Goal: Task Accomplishment & Management: Manage account settings

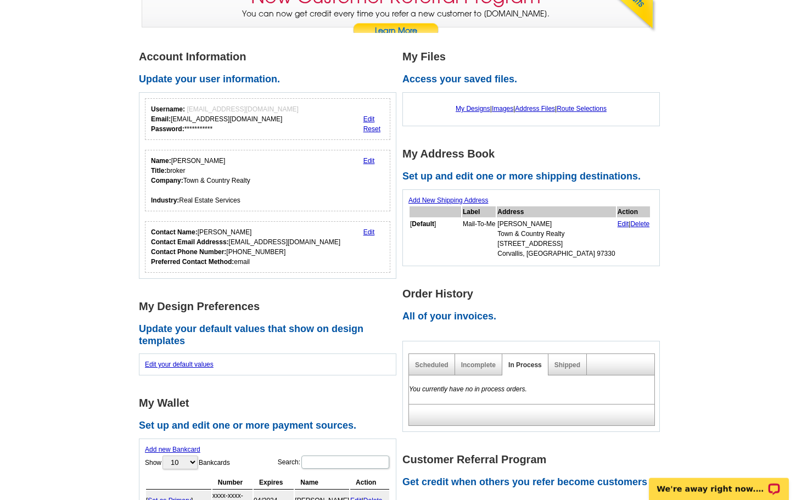
scroll to position [120, 0]
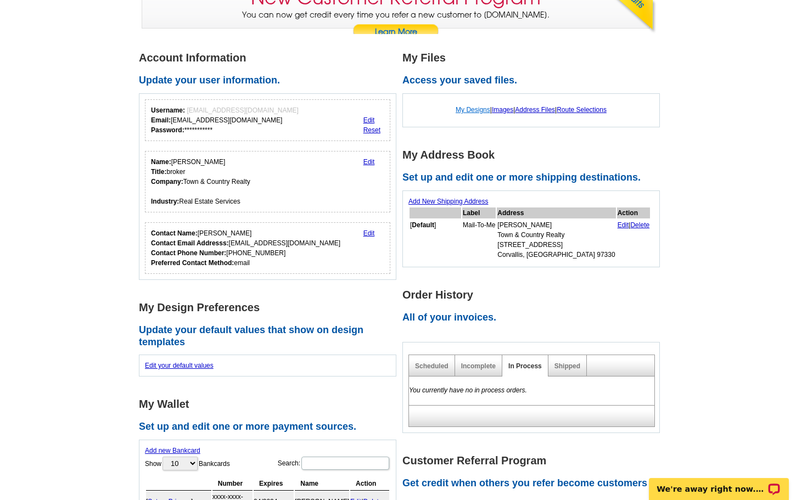
click at [469, 109] on link "My Designs" at bounding box center [473, 110] width 35 height 8
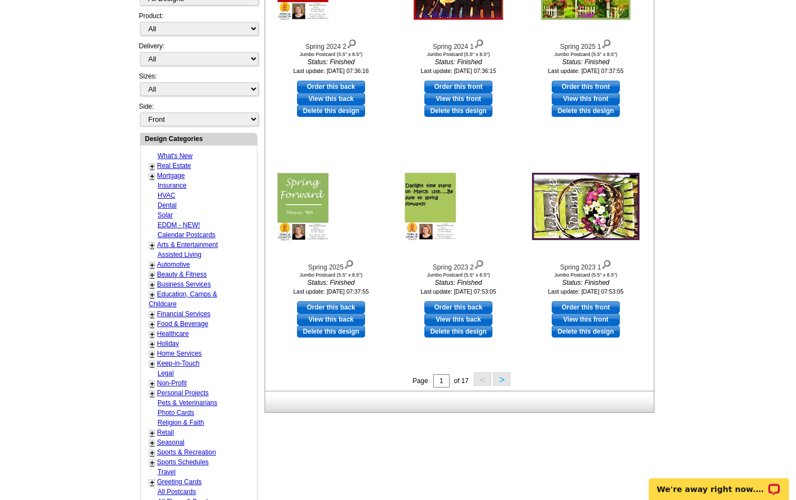
scroll to position [290, 0]
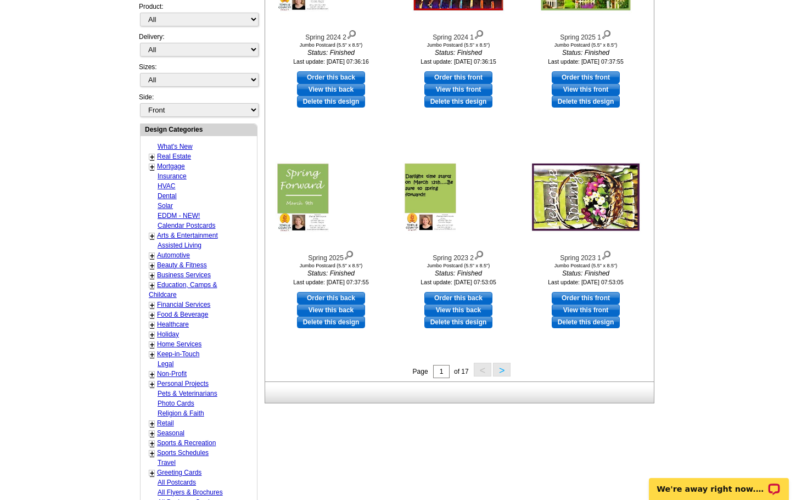
click at [505, 373] on button ">" at bounding box center [502, 370] width 18 height 14
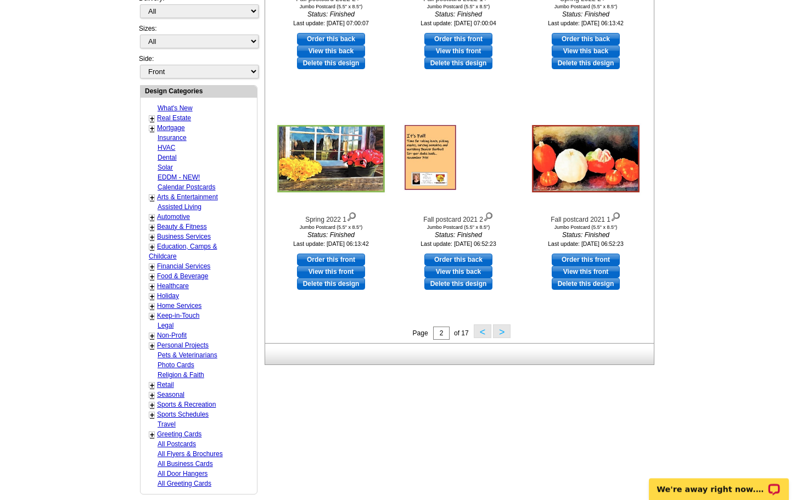
scroll to position [329, 0]
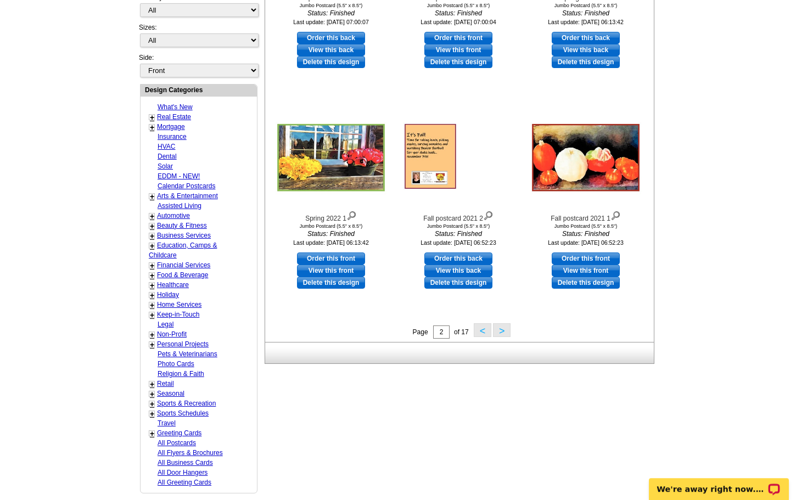
click at [502, 331] on button ">" at bounding box center [502, 330] width 18 height 14
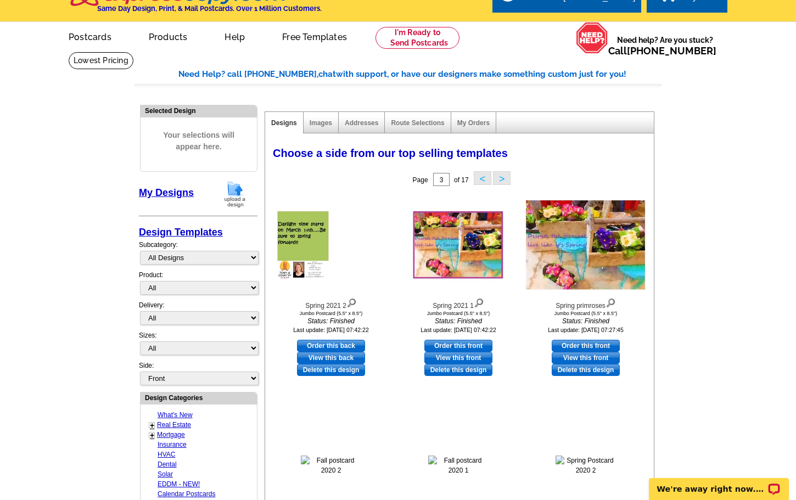
scroll to position [0, 0]
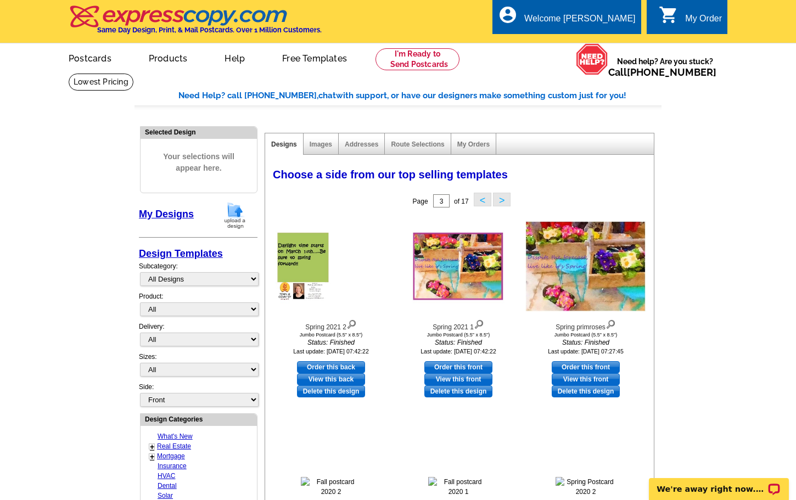
click at [709, 21] on div "My Order" at bounding box center [703, 21] width 37 height 15
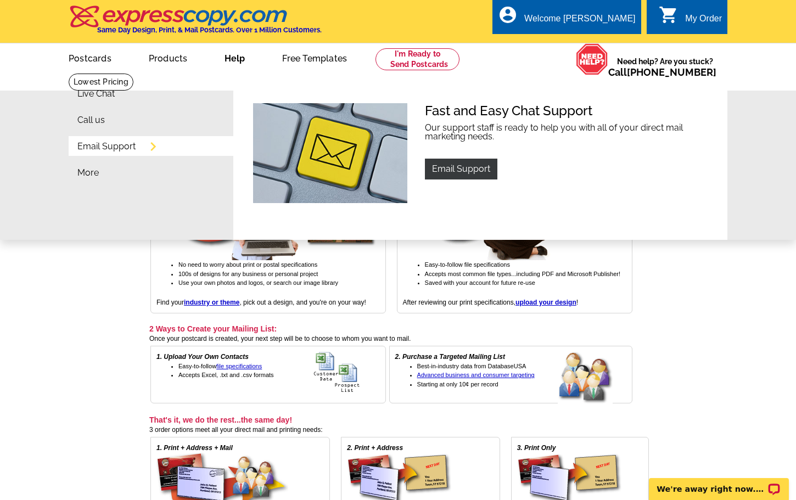
click at [92, 151] on link "Email Support" at bounding box center [106, 146] width 58 height 9
